Goal: Task Accomplishment & Management: Manage account settings

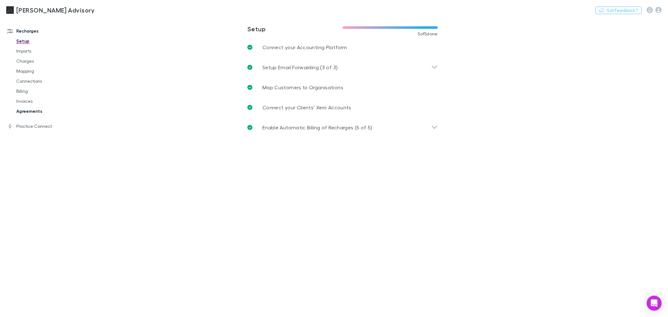
click at [21, 111] on link "Agreements" at bounding box center [48, 111] width 76 height 10
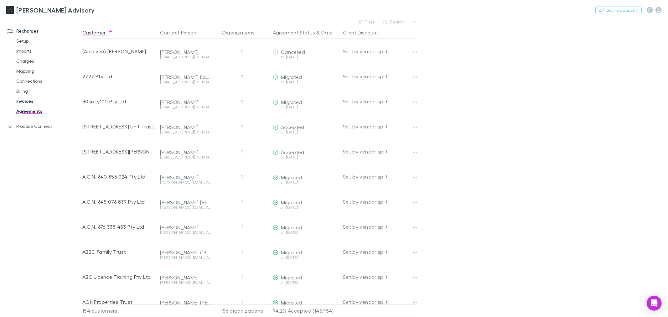
click at [26, 101] on link "Invoices" at bounding box center [48, 101] width 76 height 10
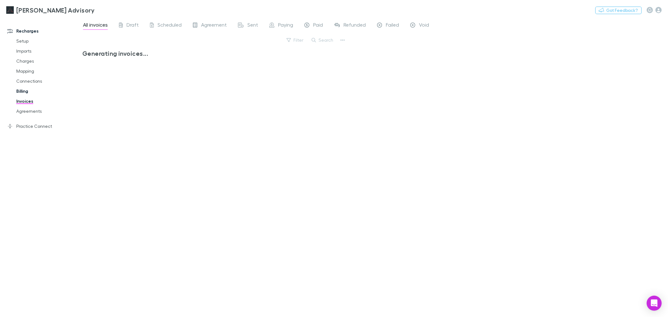
click at [26, 88] on link "Billing" at bounding box center [48, 91] width 76 height 10
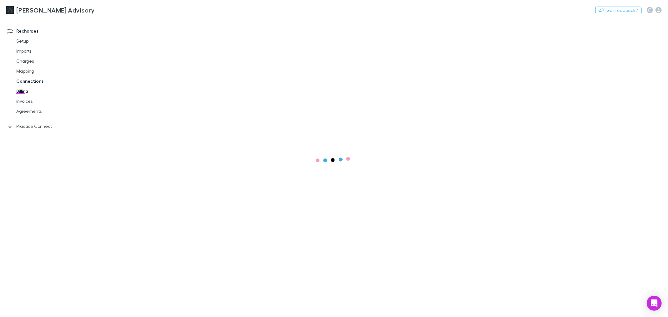
click at [32, 77] on link "Connections" at bounding box center [48, 81] width 76 height 10
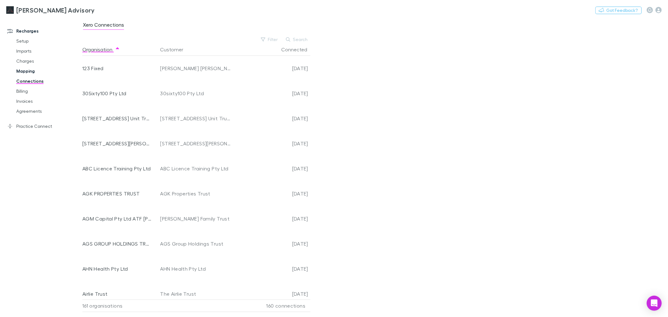
click at [31, 73] on link "Mapping" at bounding box center [48, 71] width 76 height 10
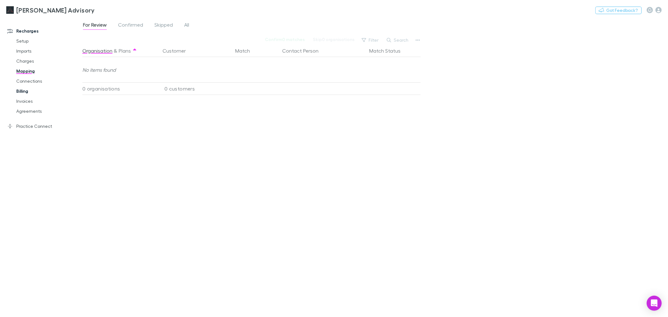
click at [30, 84] on link "Connections" at bounding box center [48, 81] width 76 height 10
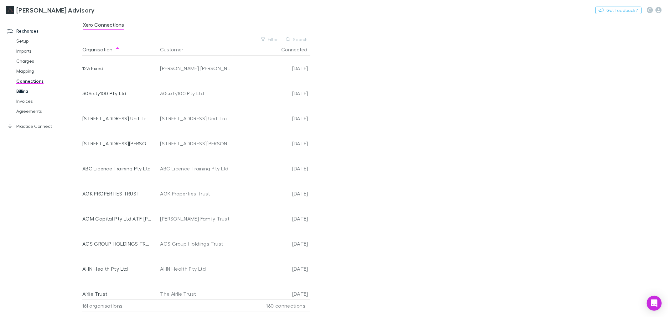
click at [26, 92] on link "Billing" at bounding box center [48, 91] width 76 height 10
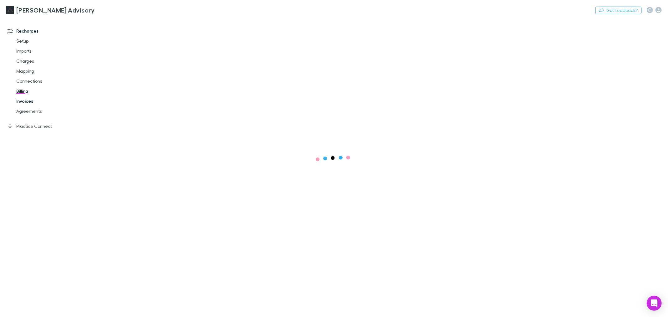
click at [25, 101] on link "Invoices" at bounding box center [48, 101] width 76 height 10
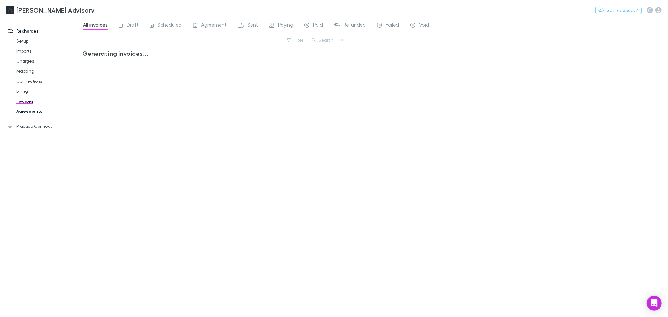
click at [22, 113] on link "Agreements" at bounding box center [48, 111] width 76 height 10
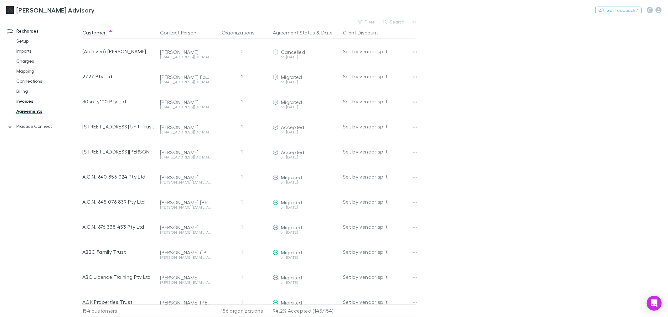
click at [23, 102] on link "Invoices" at bounding box center [48, 101] width 76 height 10
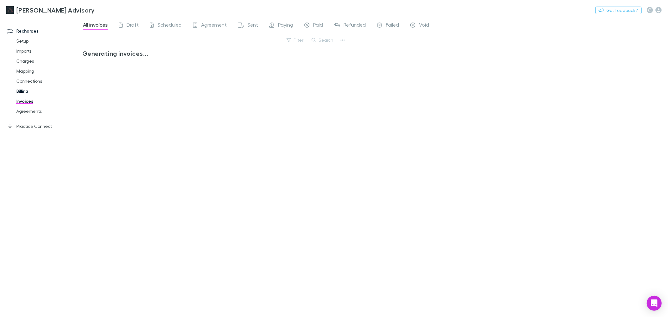
click at [25, 90] on link "Billing" at bounding box center [48, 91] width 76 height 10
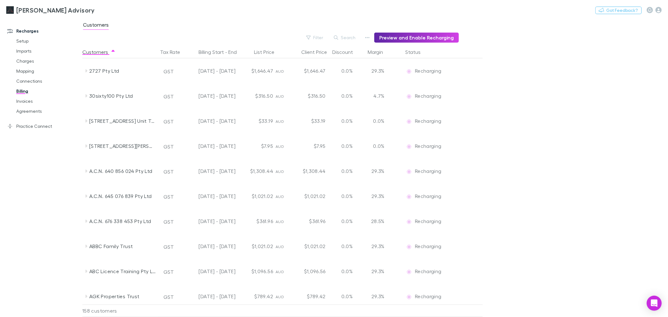
click at [389, 32] on div "Customers" at bounding box center [375, 27] width 586 height 12
click at [414, 40] on button "Preview and Enable Recharging" at bounding box center [416, 38] width 85 height 10
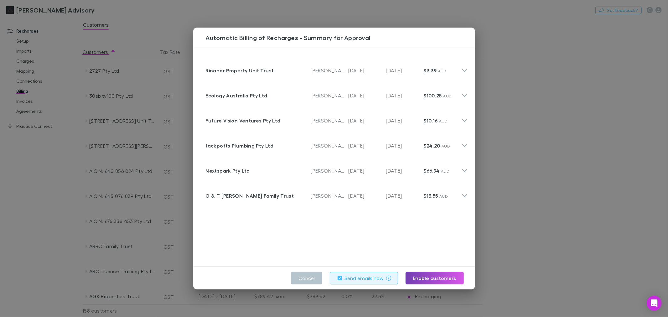
click at [417, 277] on button "Enable customers" at bounding box center [434, 278] width 58 height 13
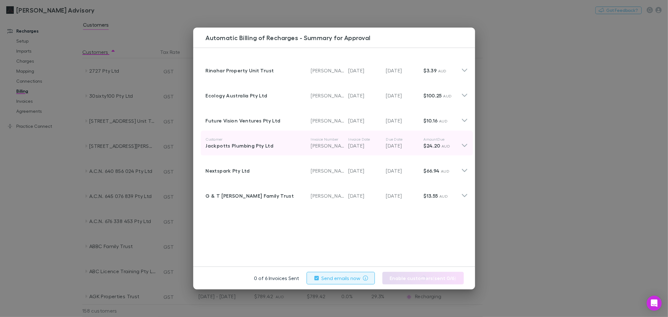
click at [455, 155] on div "Customer Jackpotts Plumbing Pty Ltd Invoice Number RECH-1608 Invoice Date 20 Se…" at bounding box center [337, 143] width 272 height 25
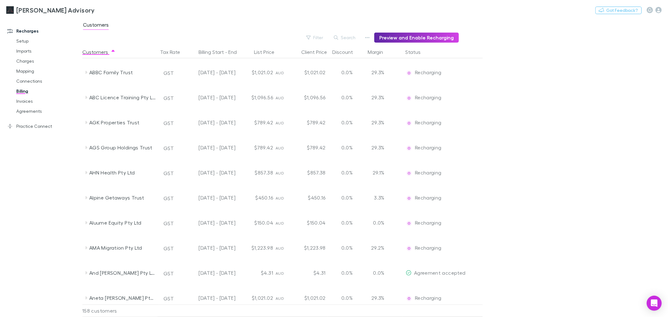
scroll to position [278, 0]
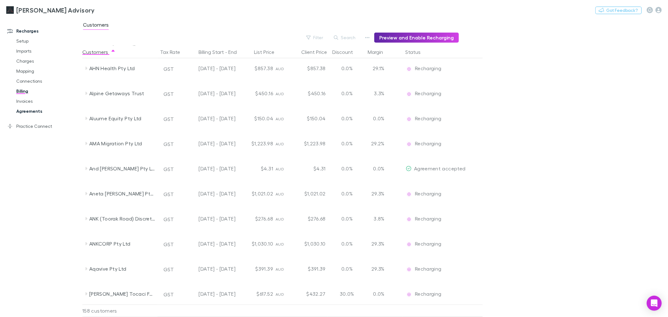
click at [27, 110] on link "Agreements" at bounding box center [48, 111] width 76 height 10
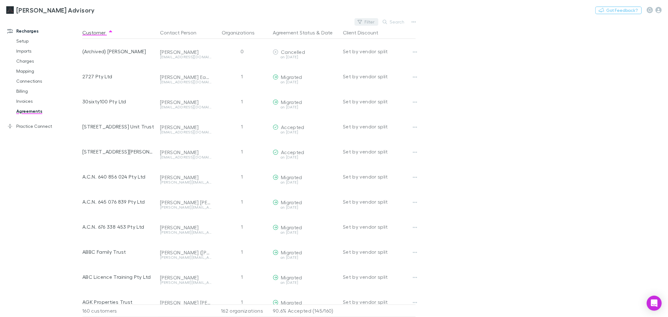
click at [364, 21] on button "Filter" at bounding box center [366, 22] width 24 height 8
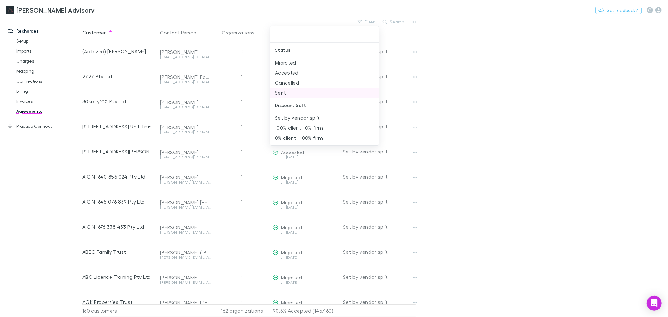
click at [312, 95] on li "Sent" at bounding box center [324, 93] width 109 height 10
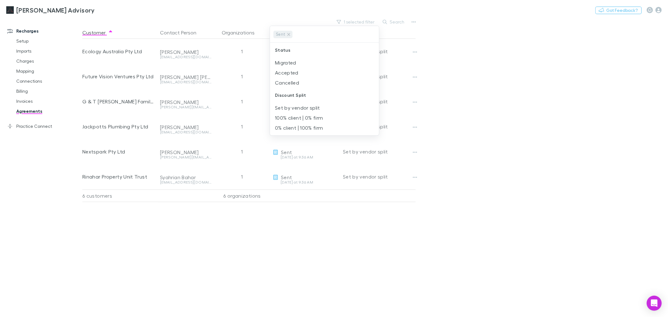
click at [520, 78] on div at bounding box center [334, 158] width 668 height 317
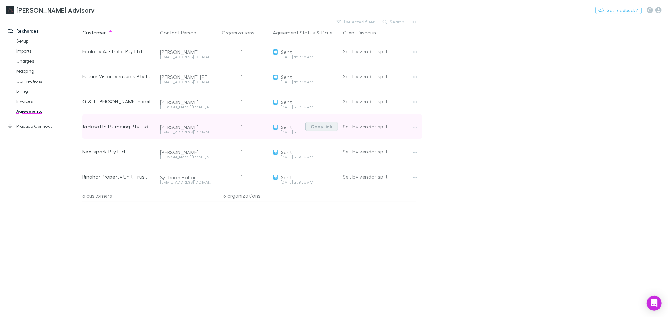
click at [326, 128] on button "Copy link" at bounding box center [321, 126] width 33 height 9
click at [324, 126] on button "Copy link" at bounding box center [321, 126] width 33 height 9
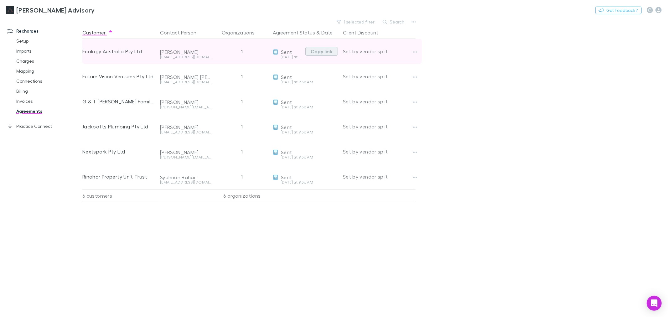
click at [321, 49] on button "Copy link" at bounding box center [321, 51] width 33 height 9
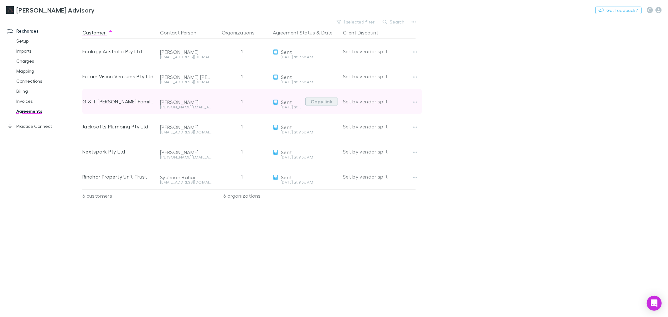
click at [317, 102] on button "Copy link" at bounding box center [321, 101] width 33 height 9
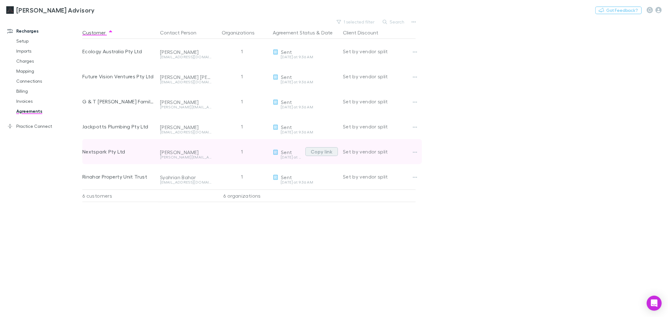
click at [314, 153] on button "Copy link" at bounding box center [321, 151] width 33 height 9
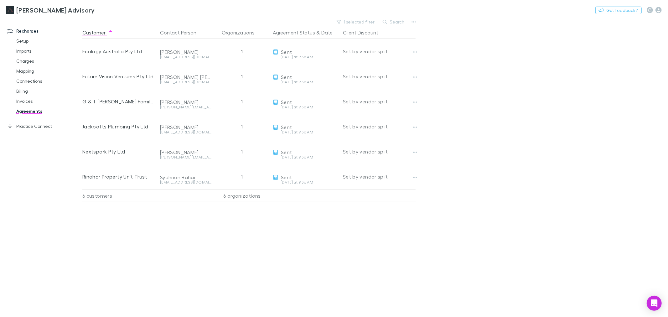
click at [199, 258] on div "Customer Contact Person Organizations Agreement Status & Date Client Discount E…" at bounding box center [254, 171] width 344 height 291
click at [29, 105] on link "Invoices" at bounding box center [48, 101] width 76 height 10
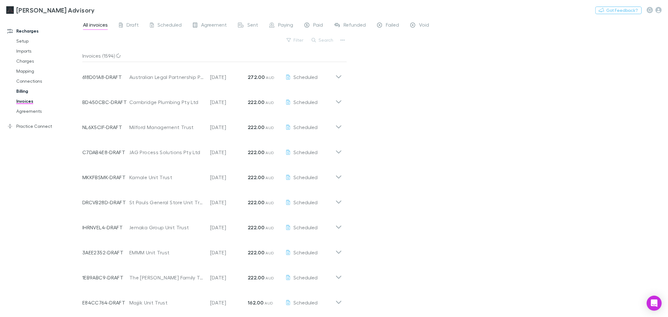
click at [23, 90] on link "Billing" at bounding box center [48, 91] width 76 height 10
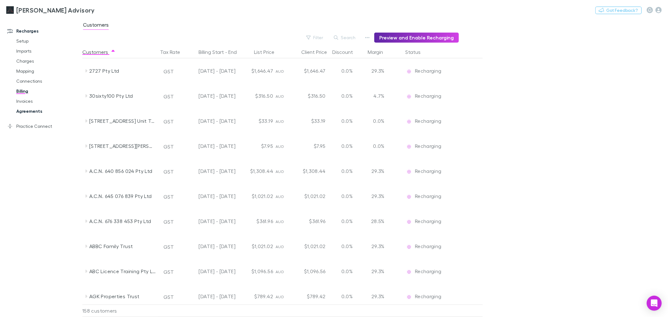
click at [25, 111] on link "Agreements" at bounding box center [48, 111] width 76 height 10
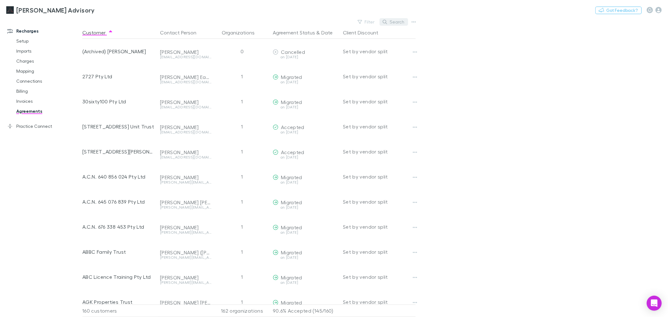
click at [402, 20] on button "Search" at bounding box center [393, 22] width 28 height 8
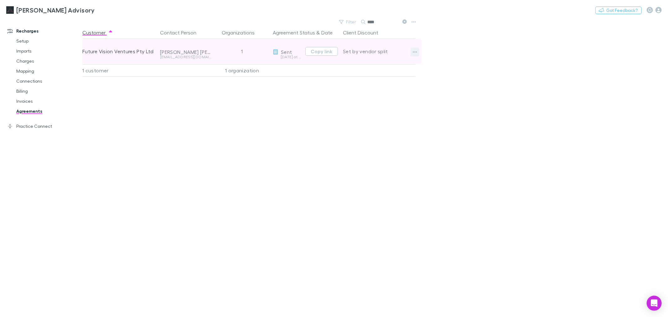
type input "****"
click at [412, 52] on button "button" at bounding box center [414, 52] width 9 height 9
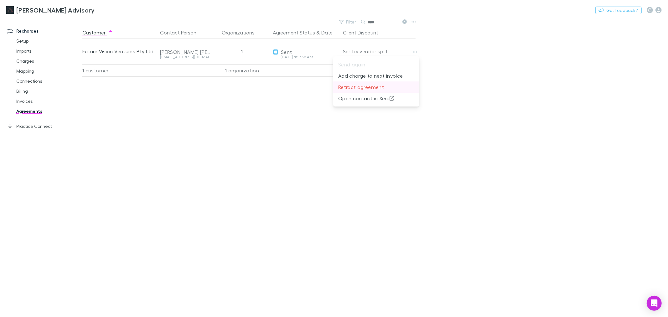
click at [393, 83] on p "Retract agreement" at bounding box center [376, 87] width 76 height 8
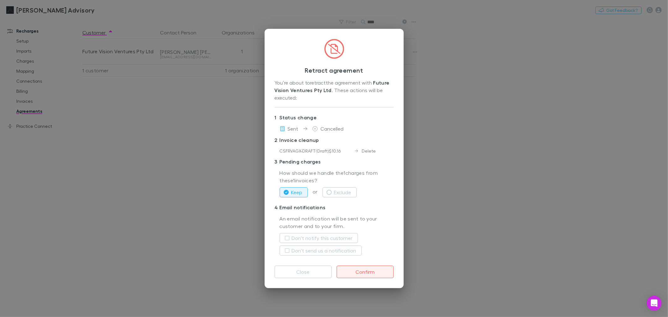
click at [361, 272] on button "Confirm" at bounding box center [365, 272] width 57 height 13
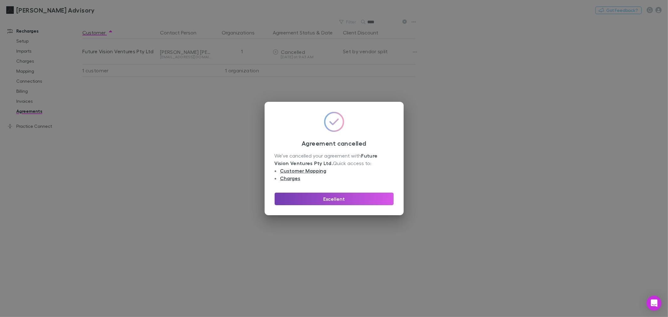
click at [379, 196] on button "Excellent" at bounding box center [334, 199] width 119 height 13
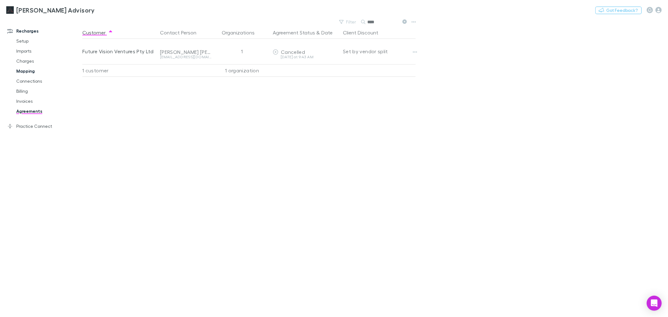
click at [34, 71] on link "Mapping" at bounding box center [48, 71] width 76 height 10
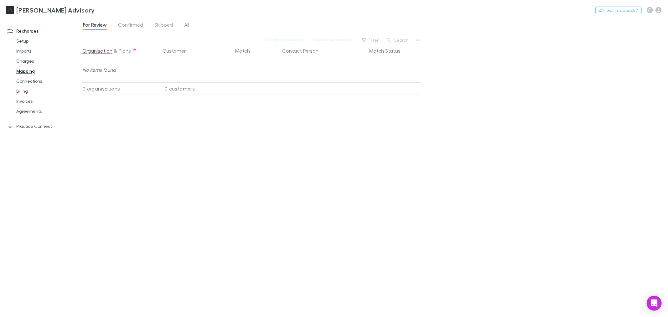
click at [179, 26] on div "For Review Confirmed Skipped All" at bounding box center [138, 26] width 112 height 10
click at [183, 24] on div "For Review Confirmed Skipped All" at bounding box center [138, 26] width 112 height 10
click at [185, 24] on span "All" at bounding box center [186, 26] width 5 height 8
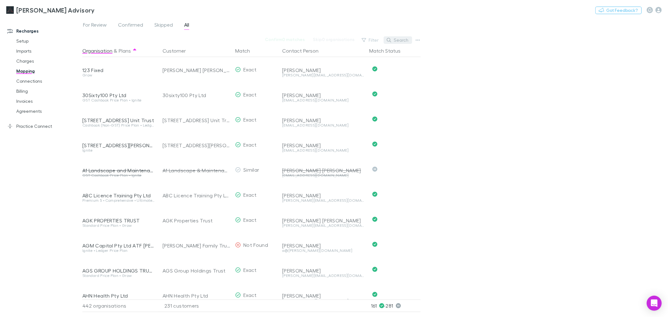
click at [409, 39] on button "Search" at bounding box center [398, 40] width 28 height 8
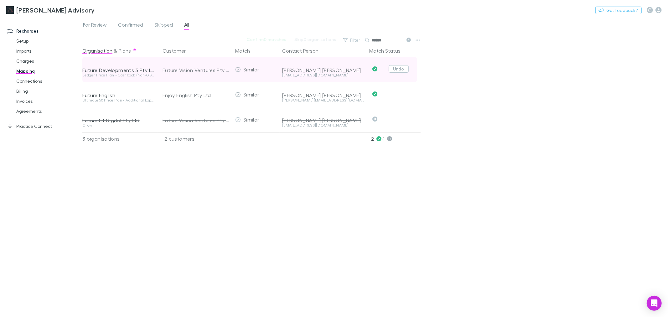
type input "******"
click at [397, 67] on button "Undo" at bounding box center [399, 69] width 20 height 8
click at [190, 68] on div "Future Vision Ventures Pty Ltd" at bounding box center [188, 70] width 51 height 8
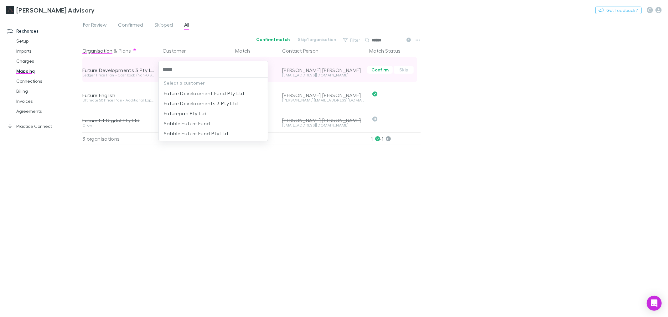
type input "******"
click at [201, 106] on li "Future Developments 3 Pty Ltd" at bounding box center [213, 103] width 109 height 10
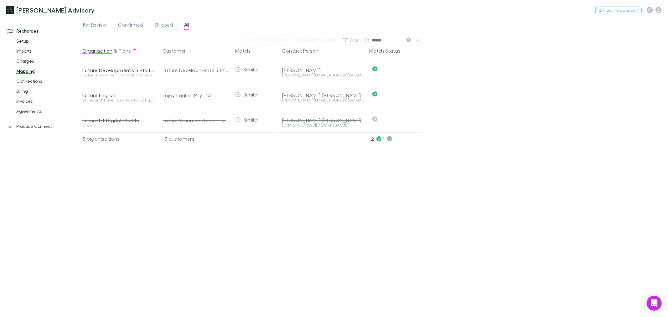
click at [377, 196] on div "Organisation & Plans Customer Match Contact Person Match Status Future Developm…" at bounding box center [252, 177] width 340 height 267
click at [41, 79] on link "Connections" at bounding box center [48, 81] width 76 height 10
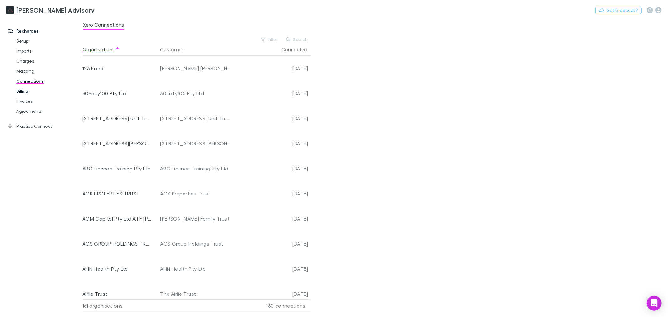
click at [33, 89] on link "Billing" at bounding box center [48, 91] width 76 height 10
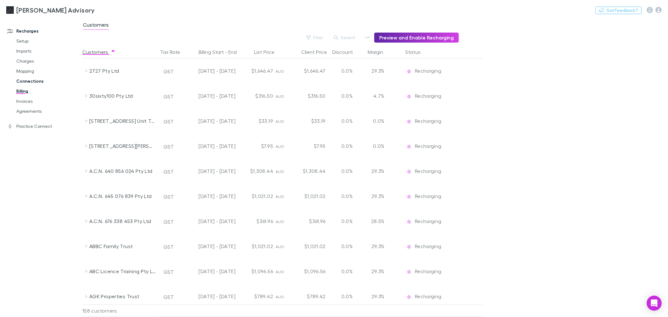
click at [38, 79] on link "Connections" at bounding box center [48, 81] width 76 height 10
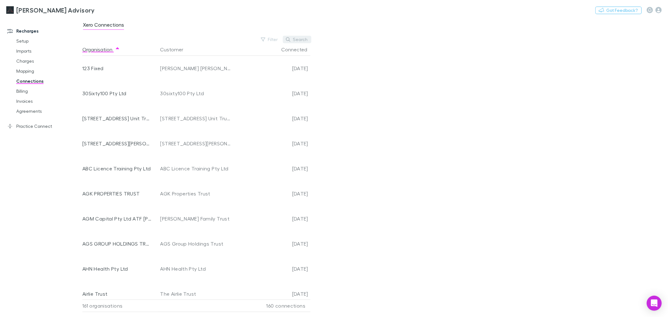
click at [301, 38] on button "Search" at bounding box center [297, 40] width 28 height 8
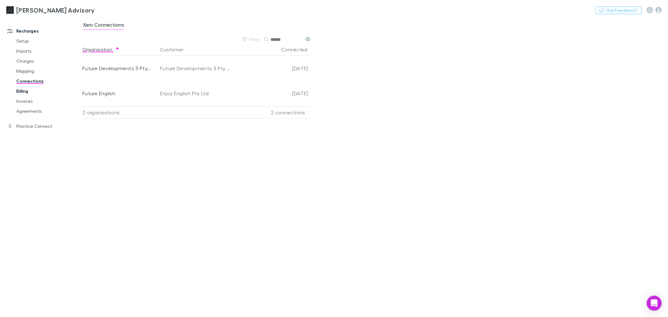
type input "******"
click at [26, 92] on link "Billing" at bounding box center [48, 91] width 76 height 10
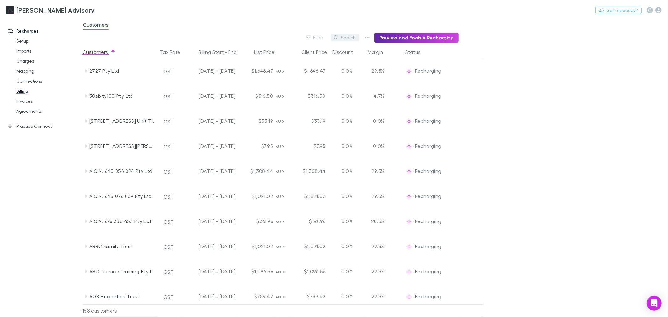
click at [352, 40] on button "Search" at bounding box center [345, 38] width 28 height 8
click at [390, 42] on button "Preview and Enable Recharging" at bounding box center [416, 38] width 85 height 10
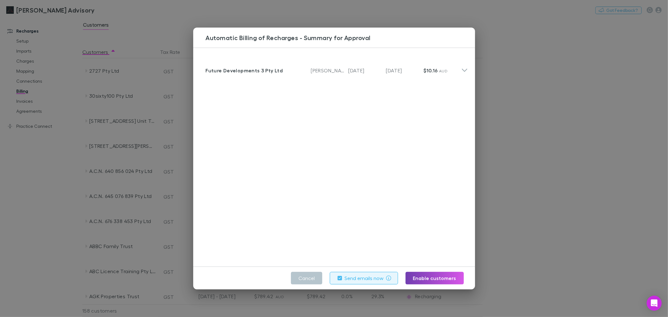
click at [455, 276] on button "Enable customers" at bounding box center [434, 278] width 58 height 13
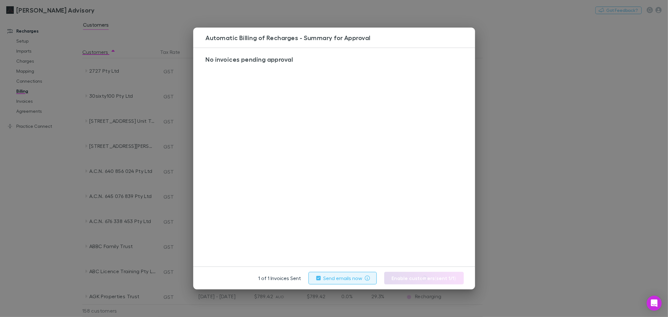
click at [524, 56] on div "Automatic Billing of Recharges - Summary for Approval No invoices pending appro…" at bounding box center [334, 158] width 668 height 317
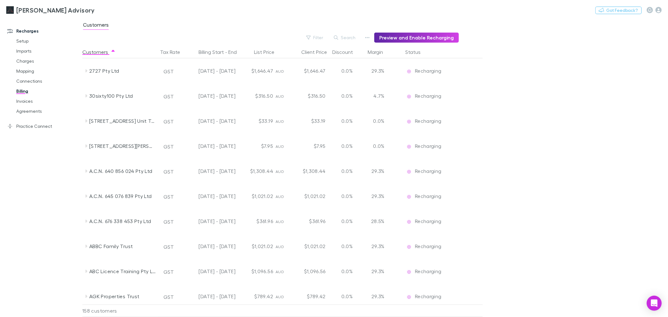
click at [516, 70] on main "Customers Filter Search Preview and Enable Recharging Customers Tax Rate Billin…" at bounding box center [375, 167] width 586 height 299
click at [33, 110] on link "Agreements" at bounding box center [48, 111] width 76 height 10
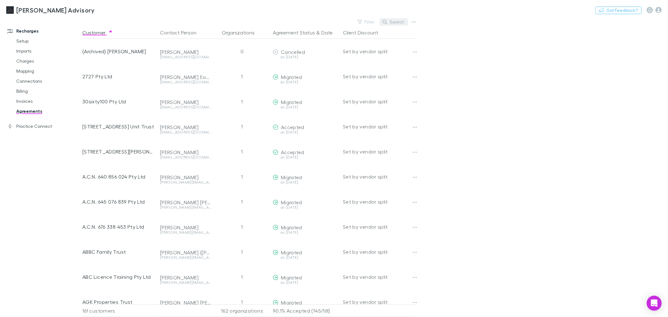
click at [395, 24] on button "Search" at bounding box center [393, 22] width 28 height 8
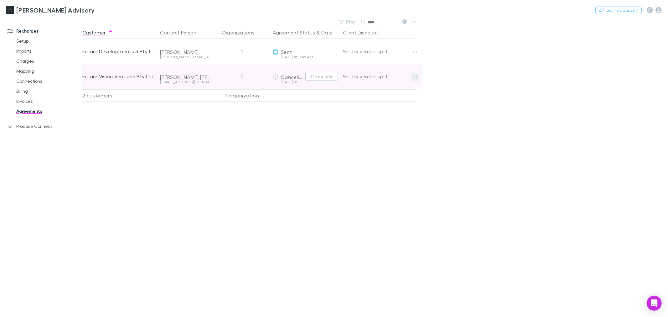
type input "****"
click at [415, 75] on icon "button" at bounding box center [415, 77] width 4 height 5
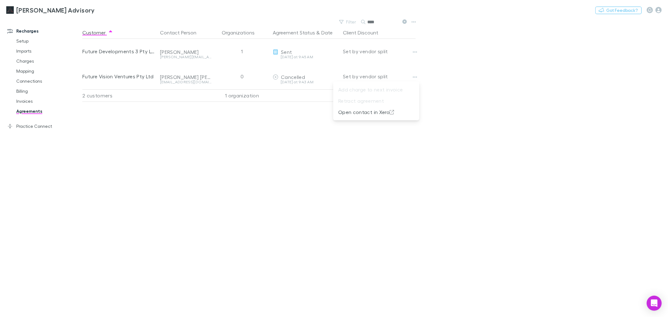
click at [486, 80] on div at bounding box center [334, 158] width 668 height 317
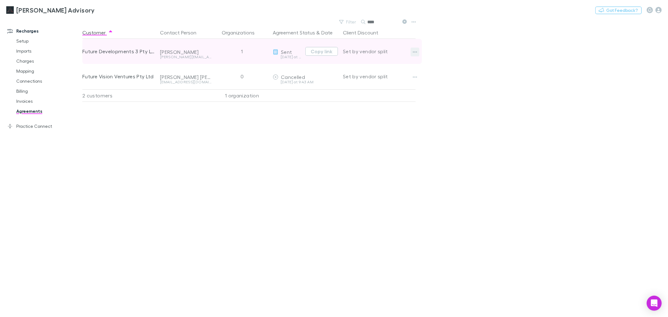
click at [413, 52] on icon "button" at bounding box center [415, 51] width 4 height 5
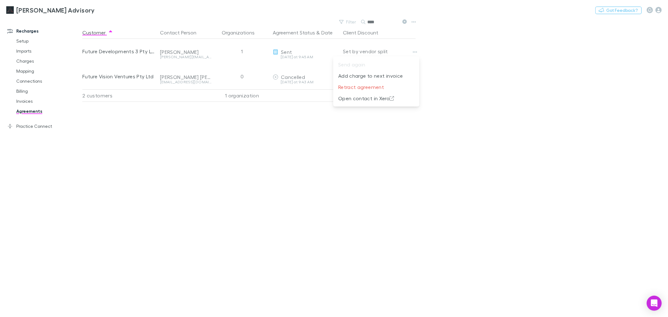
click at [493, 56] on div at bounding box center [334, 158] width 668 height 317
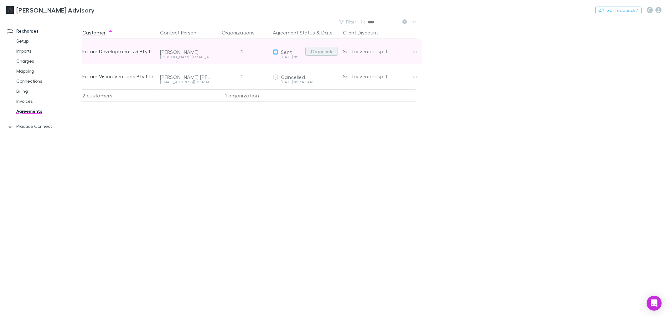
click at [322, 54] on button "Copy link" at bounding box center [321, 51] width 33 height 9
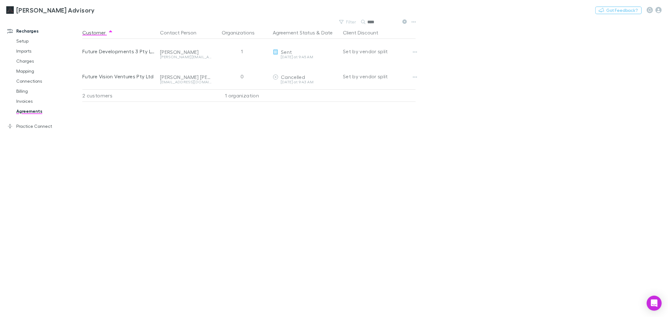
click at [406, 20] on icon at bounding box center [404, 21] width 4 height 4
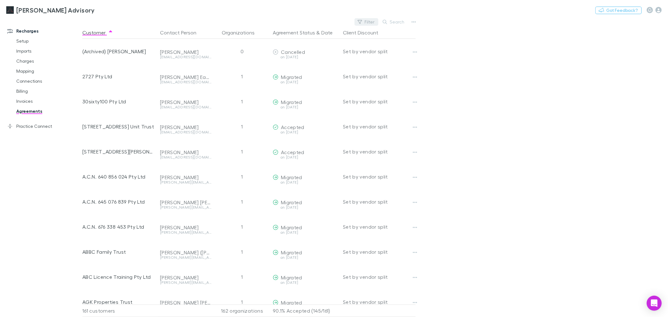
click at [365, 19] on button "Filter" at bounding box center [366, 22] width 24 height 8
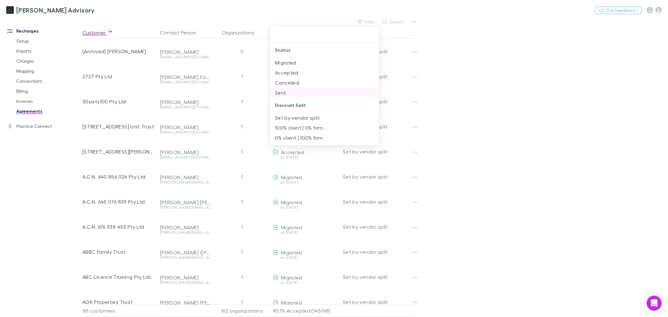
click at [306, 90] on li "Sent" at bounding box center [324, 93] width 109 height 10
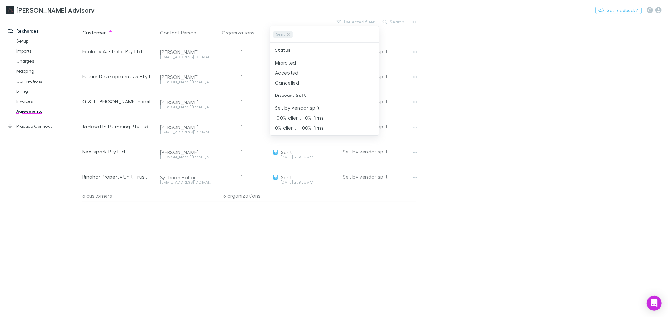
click at [429, 246] on div at bounding box center [334, 158] width 668 height 317
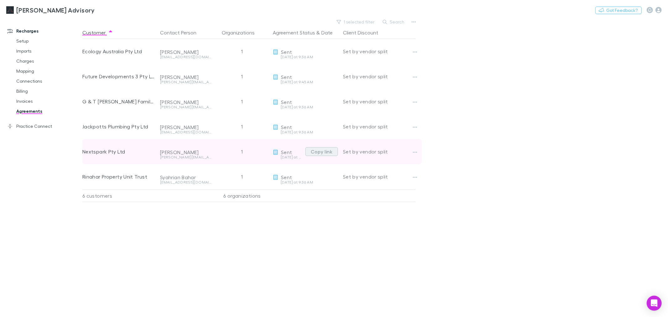
click at [321, 148] on button "Copy link" at bounding box center [321, 151] width 33 height 9
click at [317, 148] on button "Copy link" at bounding box center [321, 151] width 33 height 9
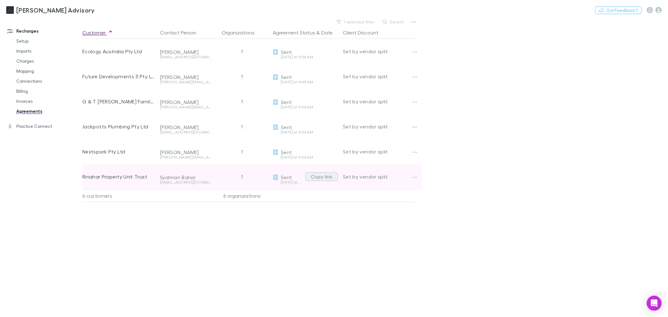
click at [328, 177] on button "Copy link" at bounding box center [321, 176] width 33 height 9
click at [315, 176] on button "Copy link" at bounding box center [321, 176] width 33 height 9
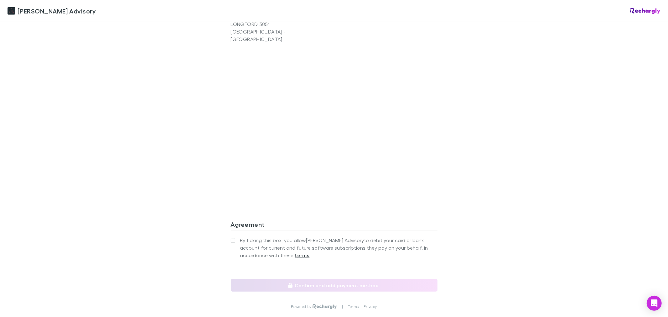
scroll to position [209, 0]
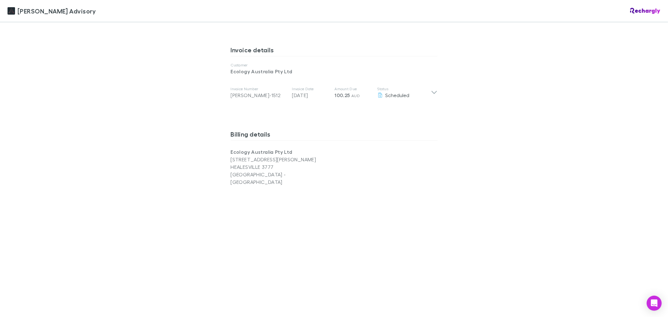
scroll to position [313, 0]
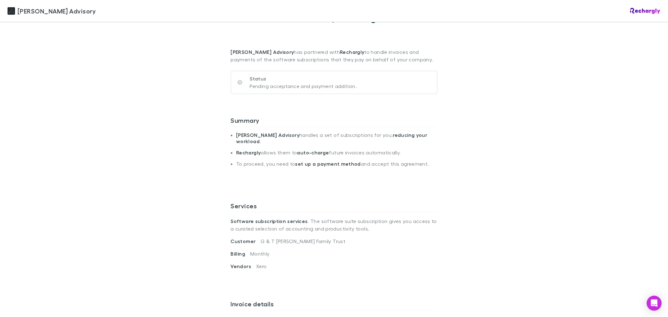
scroll to position [174, 0]
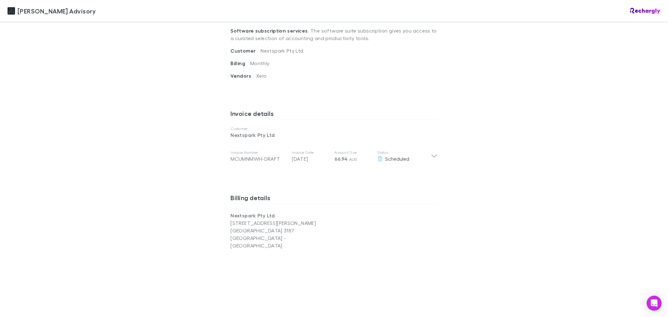
scroll to position [243, 0]
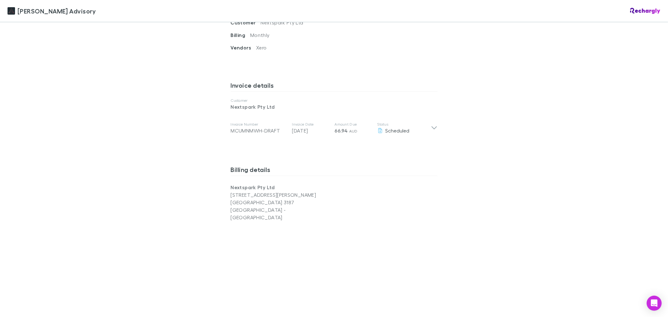
scroll to position [209, 0]
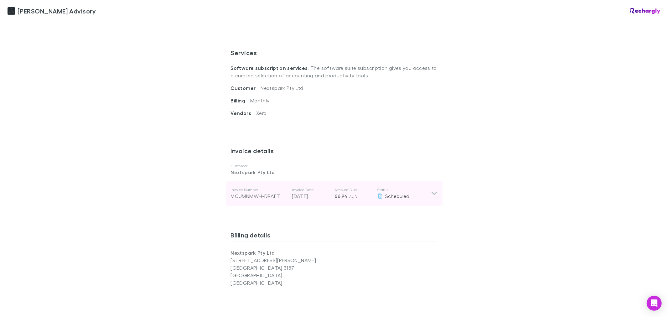
click at [427, 191] on p "Status" at bounding box center [404, 189] width 54 height 5
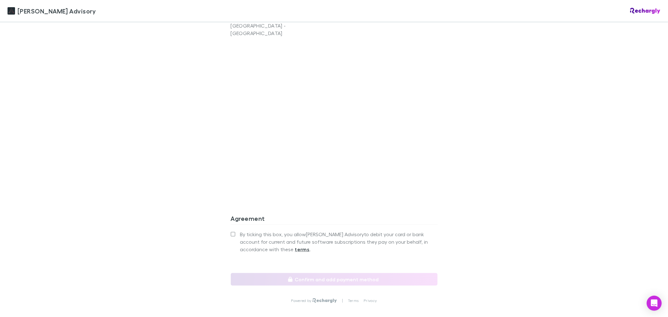
scroll to position [556, 0]
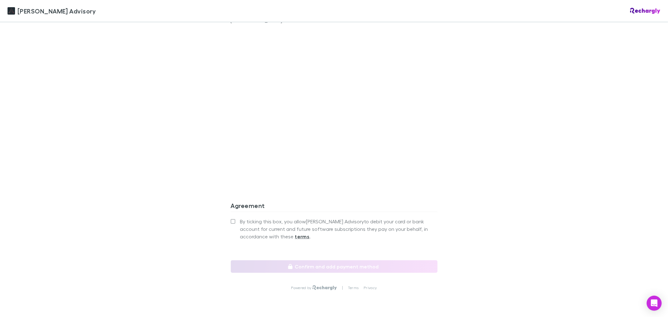
scroll to position [488, 0]
